Goal: Task Accomplishment & Management: Manage account settings

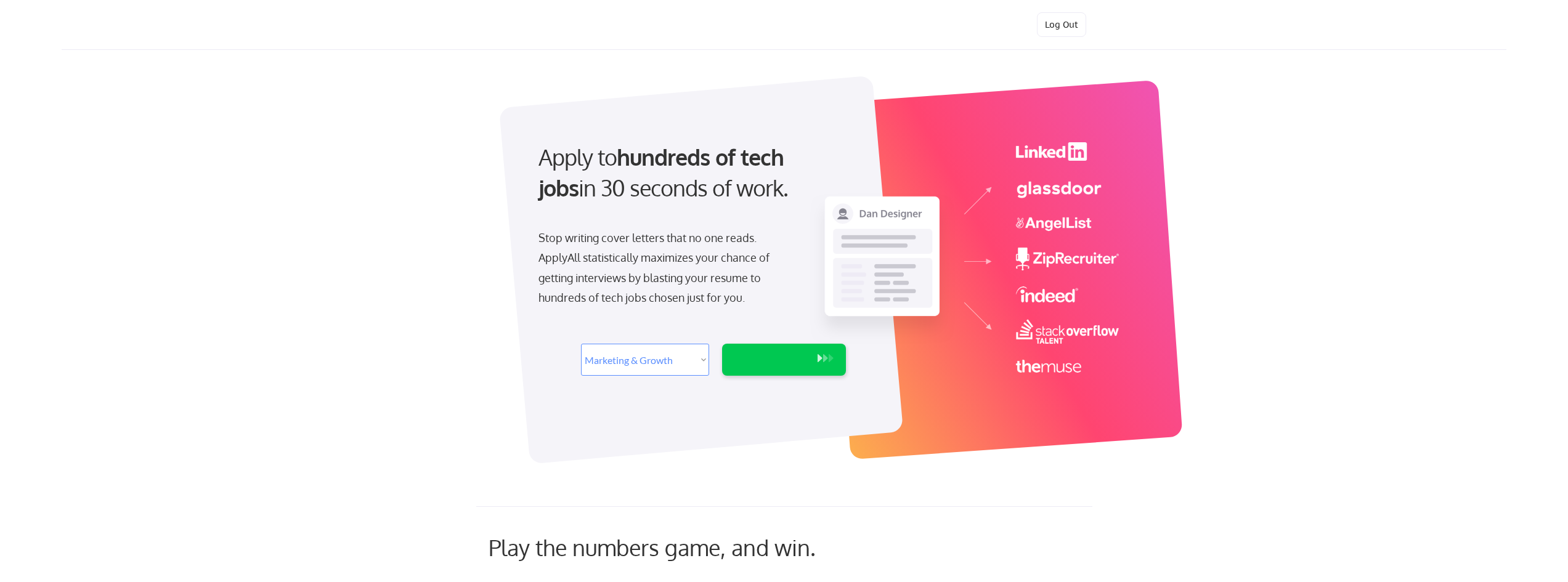
select select ""marketing___comms""
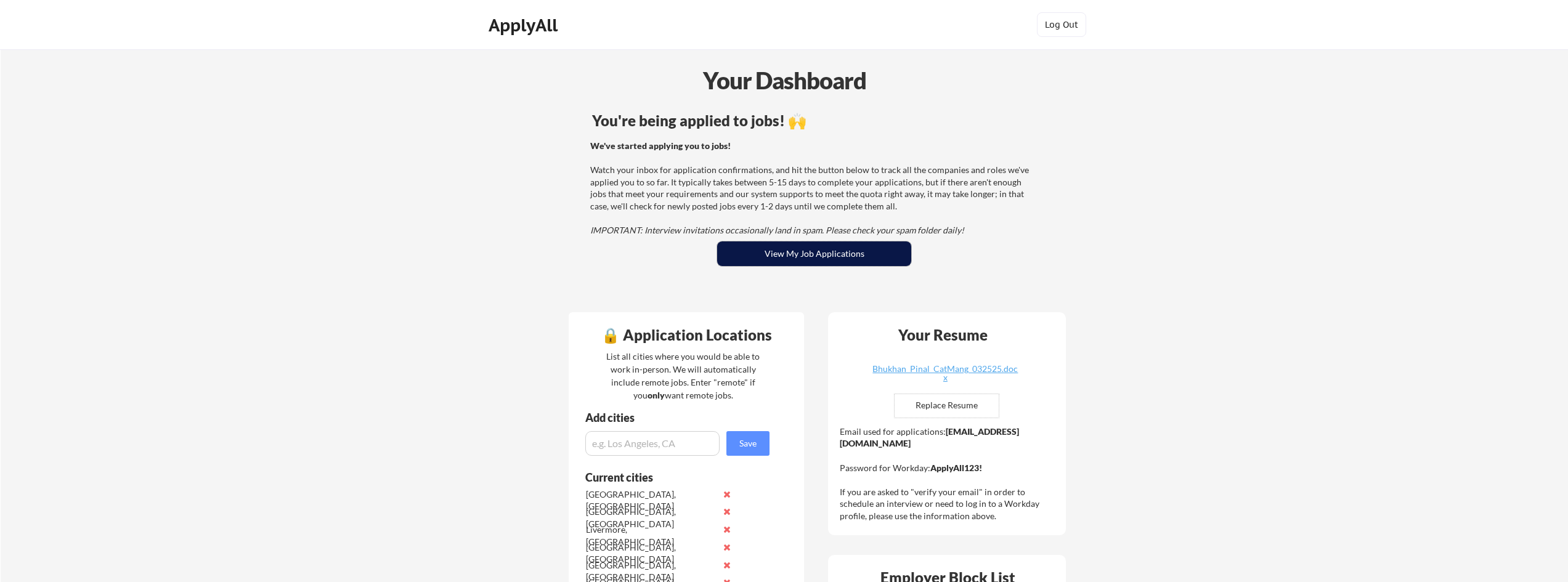
click at [846, 253] on button "View My Job Applications" at bounding box center [814, 254] width 194 height 25
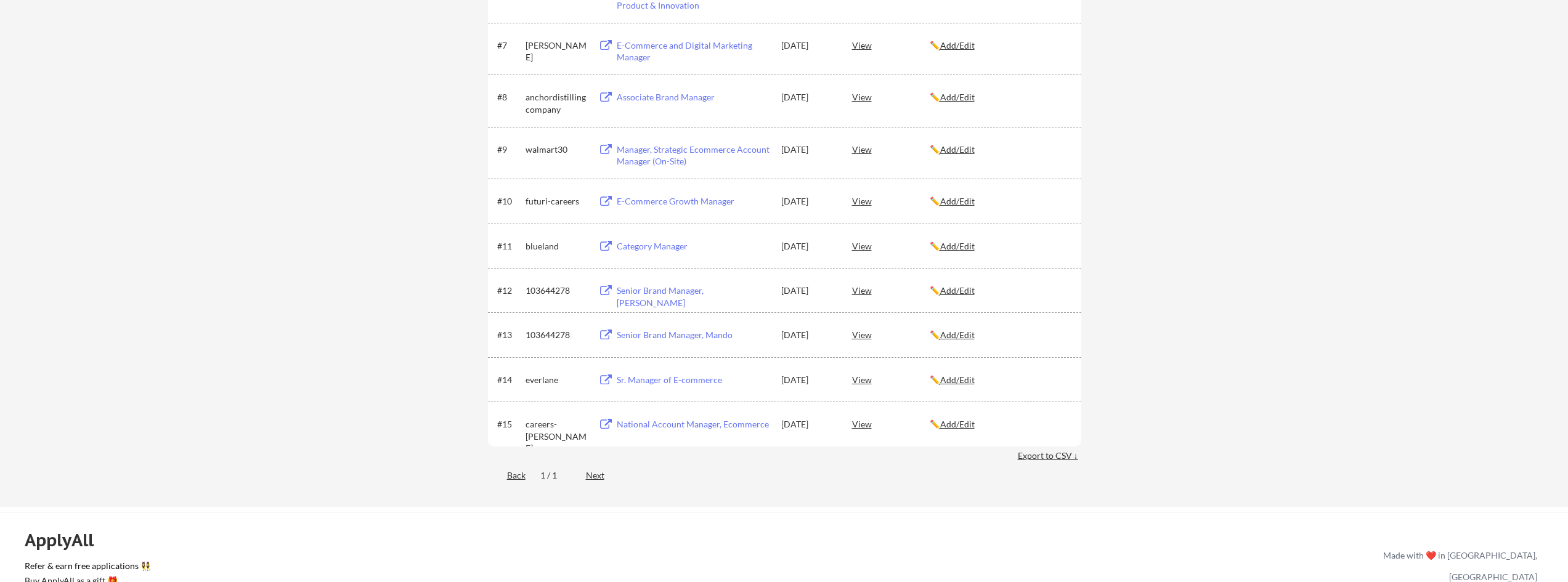
scroll to position [185, 0]
